Goal: Register for event/course

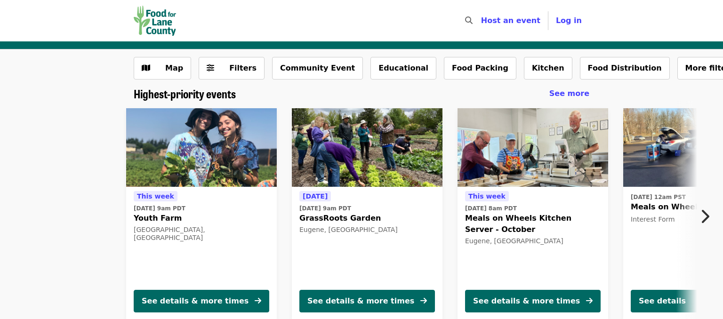
click at [698, 215] on button "Next item" at bounding box center [707, 216] width 31 height 26
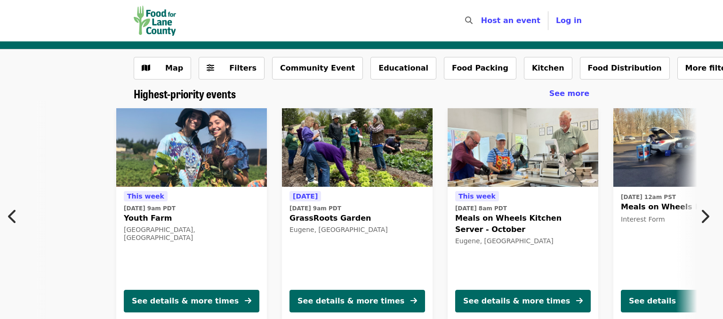
scroll to position [0, 9]
click at [494, 206] on time "[DATE] 8am PDT" at bounding box center [481, 208] width 52 height 8
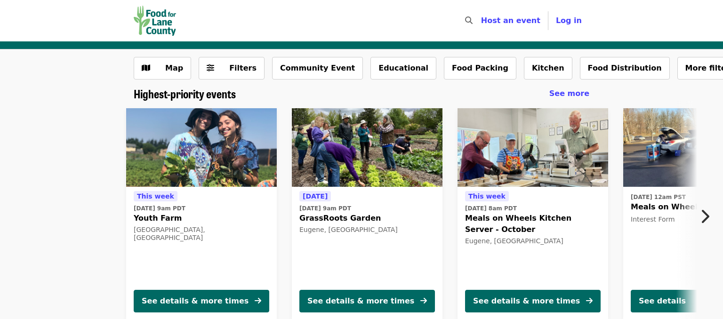
click at [701, 212] on icon "chevron-right icon" at bounding box center [704, 216] width 9 height 18
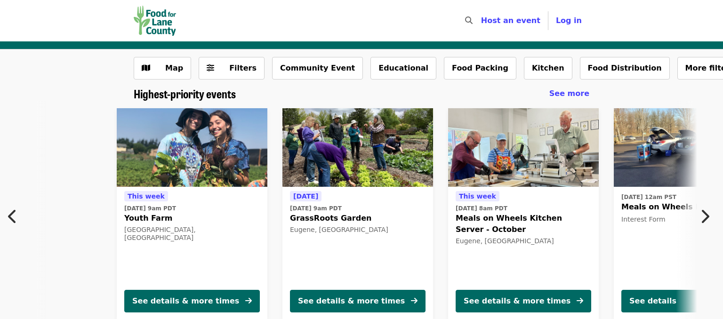
click at [701, 212] on icon "chevron-right icon" at bounding box center [704, 216] width 9 height 18
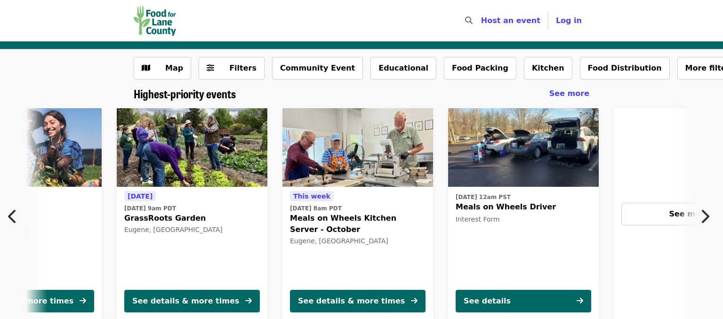
scroll to position [0, 175]
click at [688, 209] on div "[DATE][DATE] 9am PDT Youth Farm [GEOGRAPHIC_DATA], [GEOGRAPHIC_DATA] See detail…" at bounding box center [361, 214] width 723 height 227
click at [707, 214] on icon "chevron-right icon" at bounding box center [704, 216] width 9 height 18
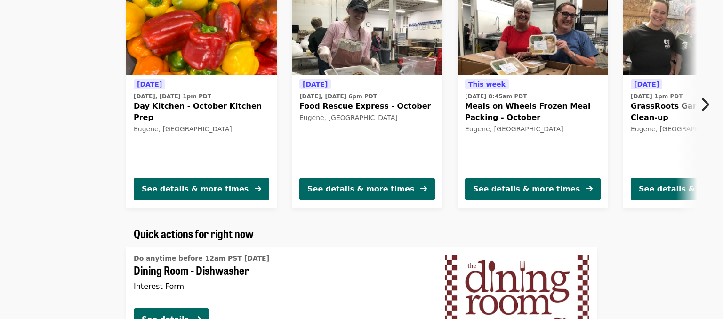
scroll to position [373, 0]
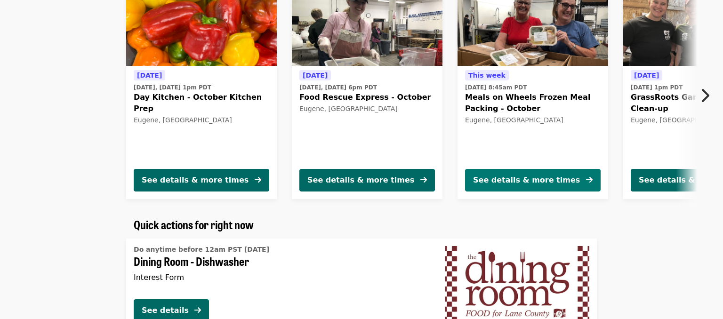
click at [540, 179] on div "See details & more times" at bounding box center [526, 180] width 107 height 11
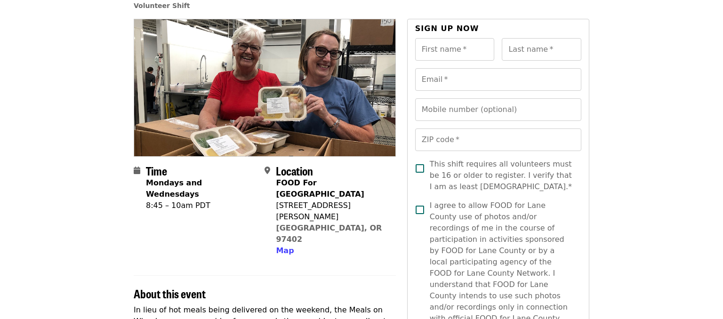
scroll to position [49, 0]
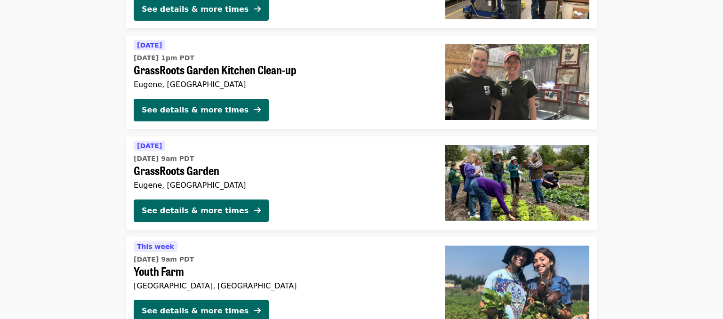
scroll to position [1706, 0]
